Goal: Register for event/course

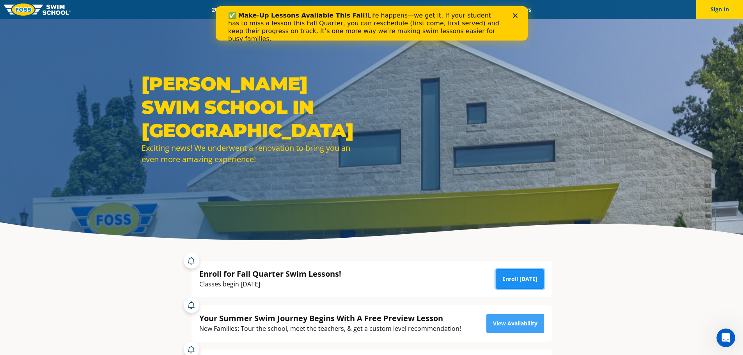
click at [511, 279] on link "Enroll [DATE]" at bounding box center [520, 280] width 48 height 20
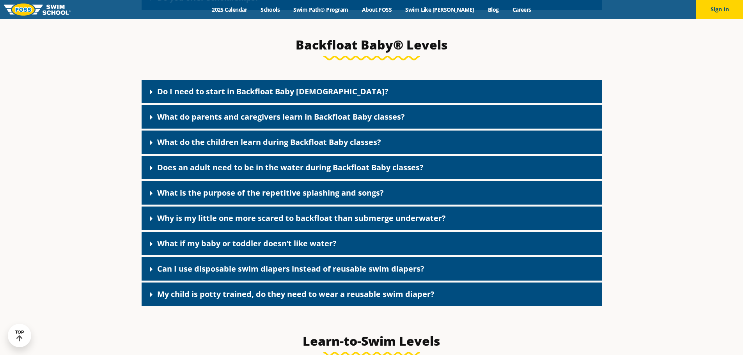
scroll to position [1677, 0]
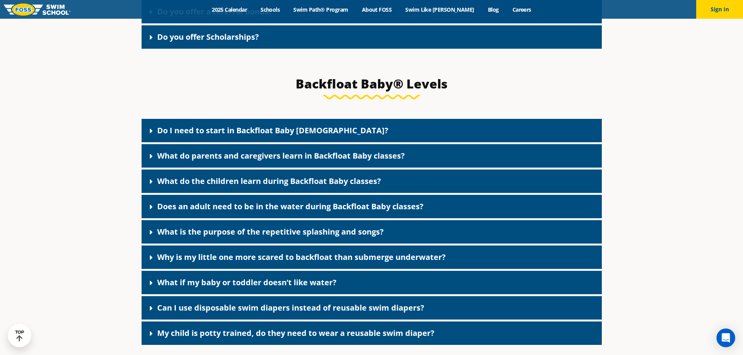
click at [151, 135] on icon at bounding box center [151, 131] width 8 height 8
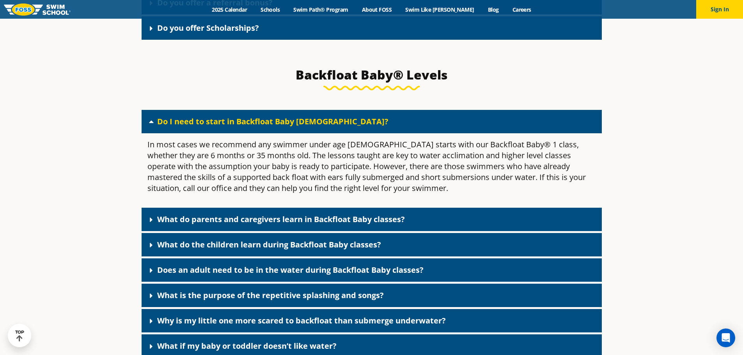
scroll to position [1716, 0]
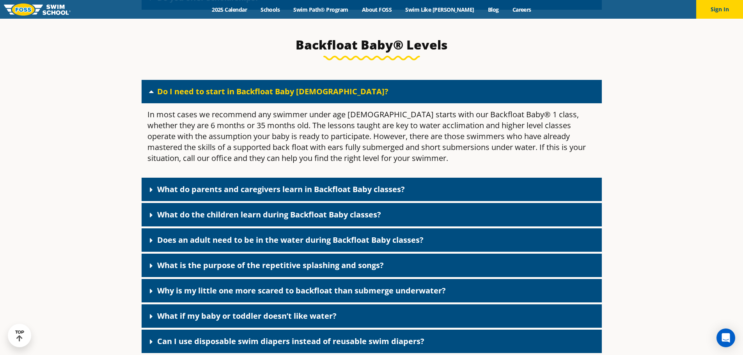
click at [157, 245] on link "Does an adult need to be in the water during Backfloat Baby classes?" at bounding box center [290, 240] width 267 height 11
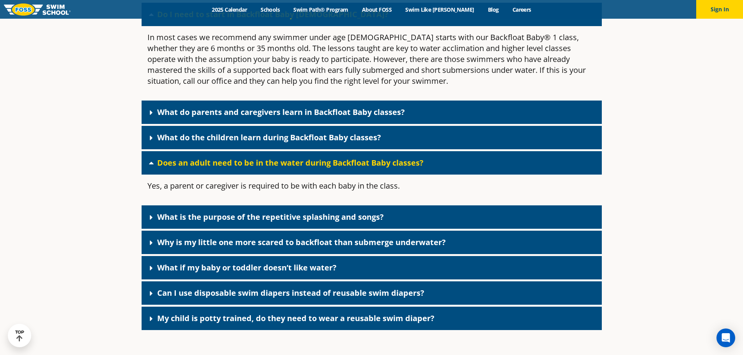
scroll to position [1794, 0]
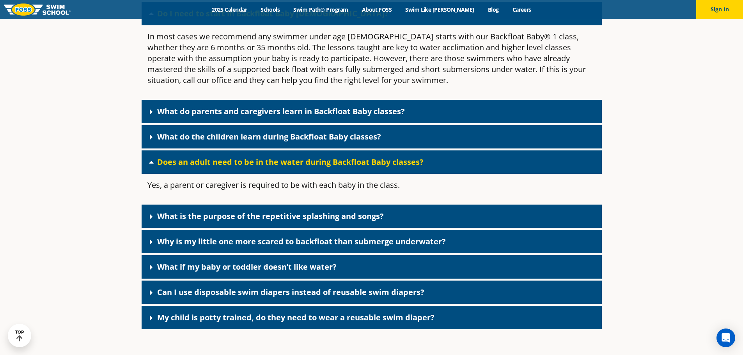
click at [154, 246] on icon at bounding box center [151, 242] width 8 height 8
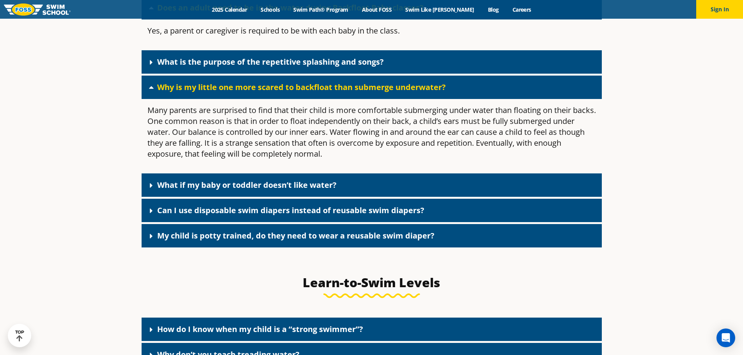
scroll to position [1950, 0]
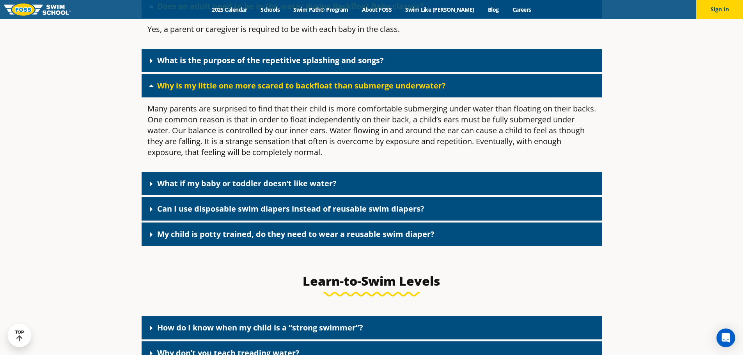
click at [149, 213] on icon at bounding box center [151, 210] width 8 height 8
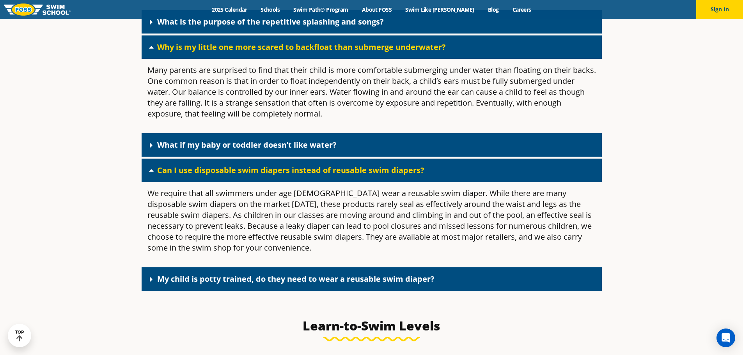
scroll to position [1989, 0]
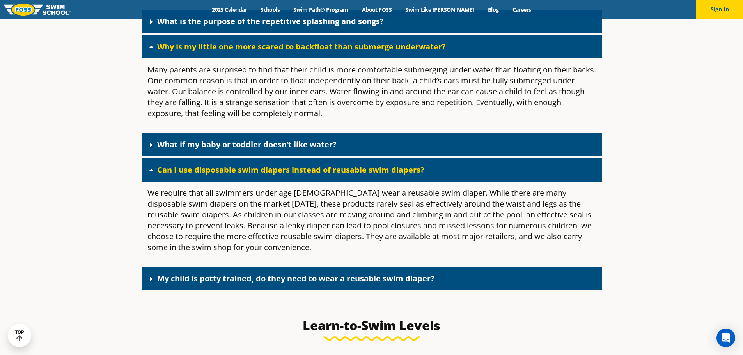
click at [156, 284] on span at bounding box center [153, 279] width 8 height 9
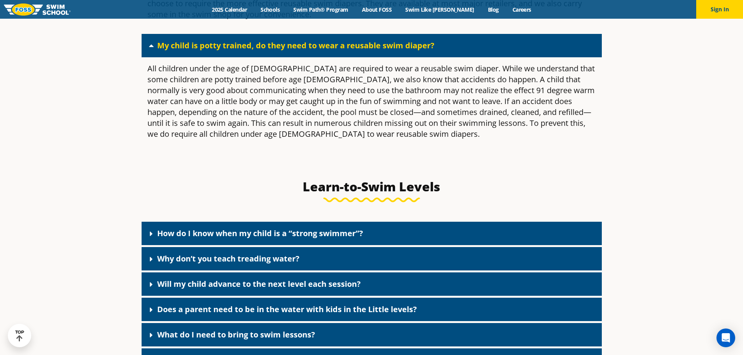
scroll to position [2223, 0]
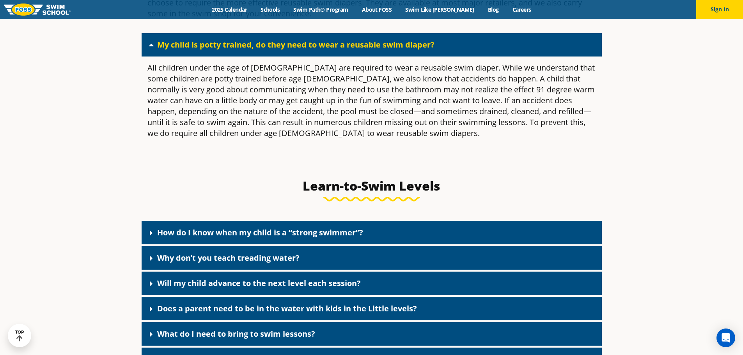
click at [150, 287] on icon at bounding box center [151, 284] width 3 height 5
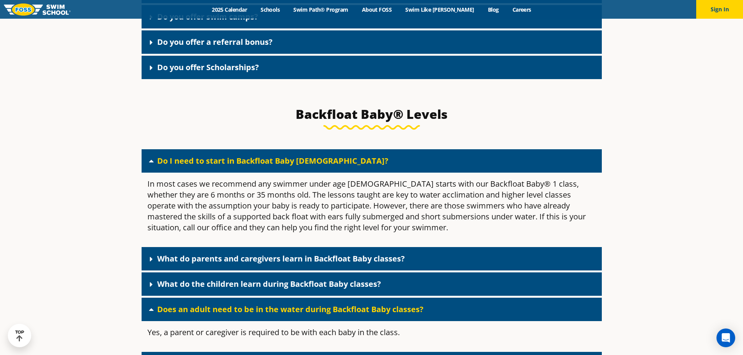
scroll to position [1638, 0]
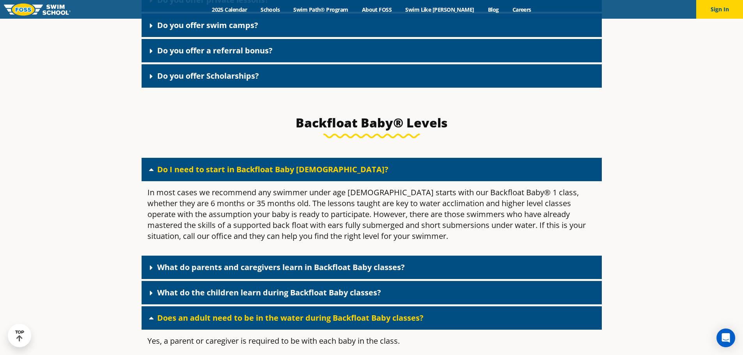
click at [153, 55] on icon at bounding box center [151, 51] width 8 height 8
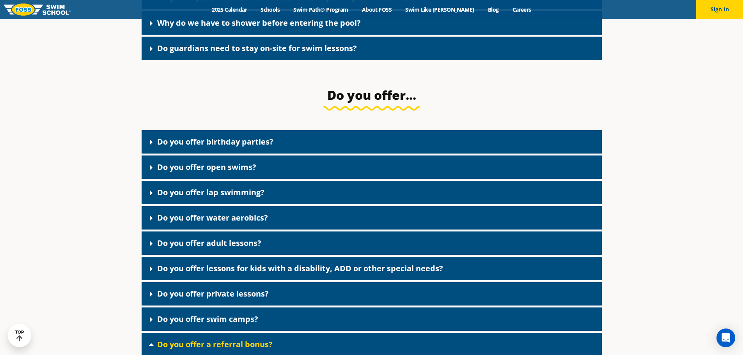
scroll to position [1326, 0]
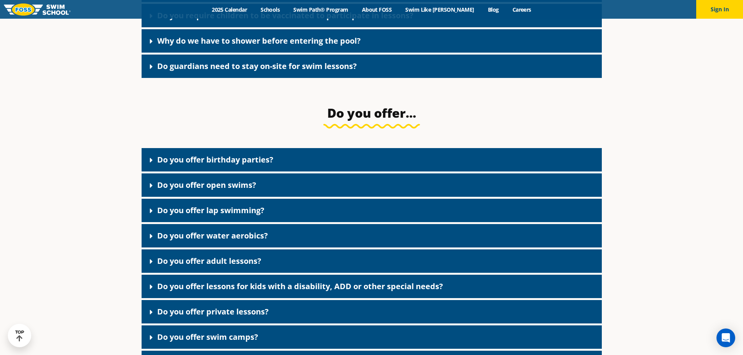
click at [243, 5] on div "Menu 2025 Calendar Schools Swim Path® Program About FOSS Swim Like Regan Blog C…" at bounding box center [371, 9] width 743 height 19
click at [243, 10] on link "2025 Calendar" at bounding box center [229, 9] width 49 height 7
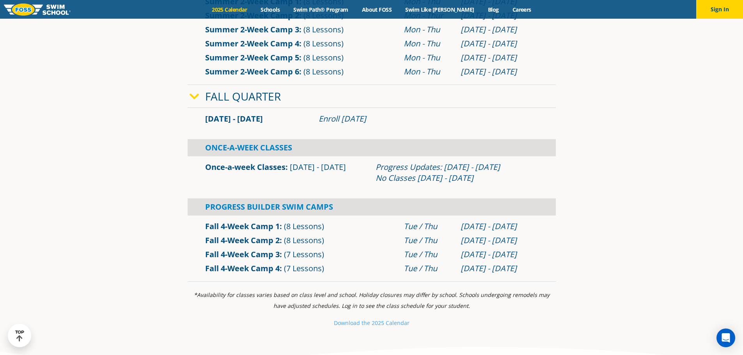
scroll to position [507, 0]
